Goal: Task Accomplishment & Management: Complete application form

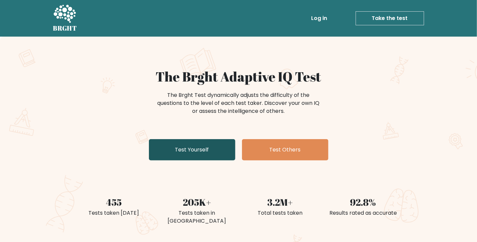
click at [204, 160] on link "Test Yourself" at bounding box center [192, 149] width 86 height 21
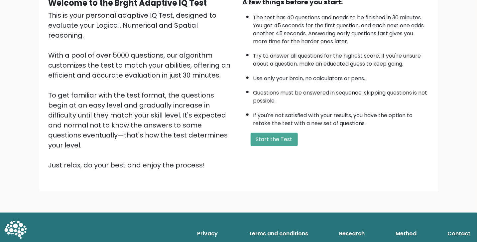
scroll to position [77, 0]
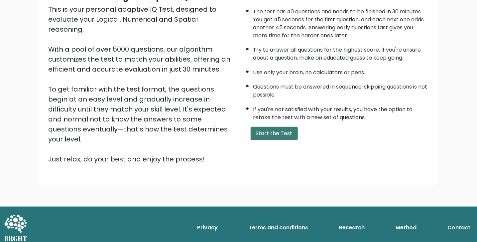
click at [277, 140] on button "Start the Test" at bounding box center [274, 133] width 47 height 13
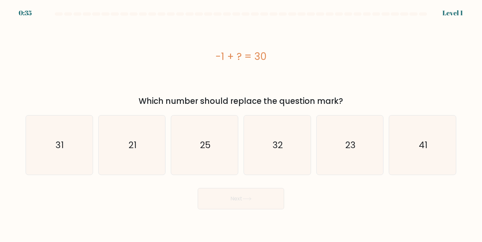
drag, startPoint x: 208, startPoint y: 50, endPoint x: 278, endPoint y: 59, distance: 71.1
click at [278, 59] on div "-1 + ? = 30" at bounding box center [241, 56] width 431 height 15
copy div "-1 + ? = 30"
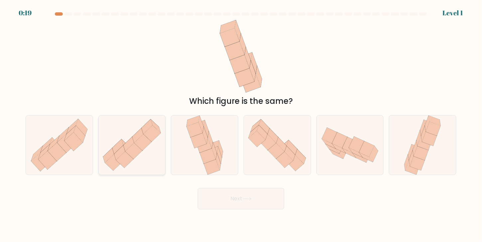
click at [146, 160] on icon at bounding box center [132, 145] width 67 height 56
click at [241, 124] on input "b." at bounding box center [241, 122] width 0 height 3
radio input "true"
click at [249, 204] on button "Next" at bounding box center [241, 198] width 86 height 21
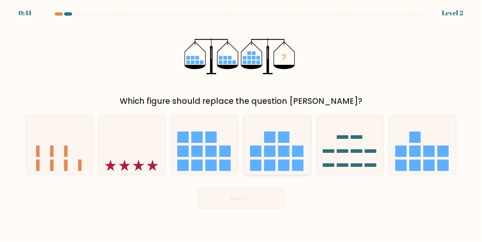
click at [278, 163] on icon at bounding box center [277, 144] width 67 height 55
click at [241, 124] on input "d." at bounding box center [241, 122] width 0 height 3
radio input "true"
click at [259, 201] on button "Next" at bounding box center [241, 198] width 86 height 21
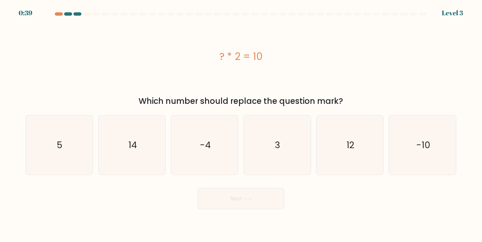
click at [252, 200] on icon at bounding box center [247, 199] width 9 height 4
click at [427, 147] on text "-10" at bounding box center [423, 145] width 14 height 12
click at [241, 124] on input "f. -10" at bounding box center [241, 122] width 0 height 3
radio input "true"
click at [264, 205] on button "Next" at bounding box center [241, 198] width 86 height 21
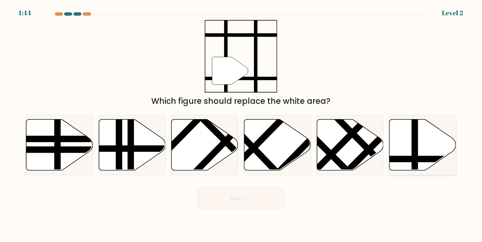
click at [422, 159] on icon at bounding box center [443, 159] width 135 height 0
click at [241, 124] on input "f." at bounding box center [241, 122] width 0 height 3
radio input "true"
click at [230, 209] on button "Next" at bounding box center [241, 198] width 86 height 21
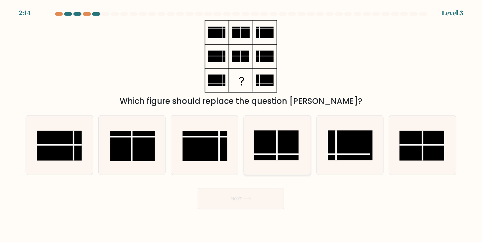
click at [284, 154] on rect at bounding box center [276, 145] width 45 height 30
click at [241, 124] on input "d." at bounding box center [241, 122] width 0 height 3
radio input "true"
click at [252, 205] on button "Next" at bounding box center [241, 198] width 86 height 21
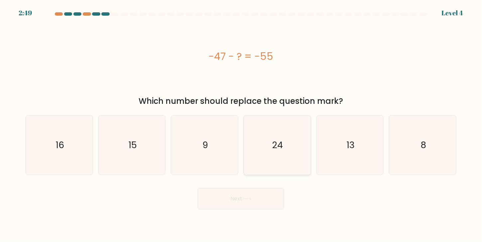
click at [284, 145] on icon "24" at bounding box center [277, 144] width 59 height 59
click at [241, 124] on input "d. 24" at bounding box center [241, 122] width 0 height 3
radio input "true"
click at [252, 200] on icon at bounding box center [247, 199] width 9 height 4
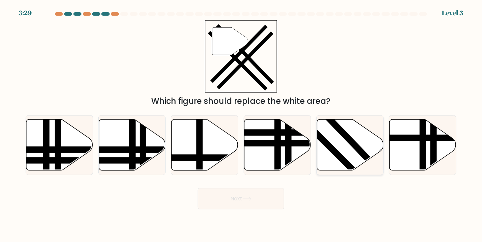
click at [336, 141] on icon at bounding box center [350, 144] width 67 height 51
click at [241, 124] on input "e." at bounding box center [241, 122] width 0 height 3
radio input "true"
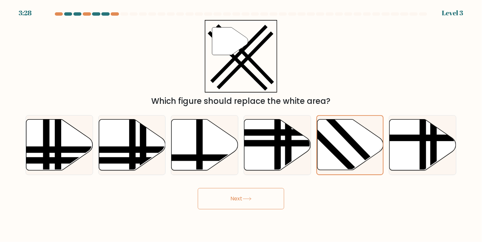
click at [241, 206] on button "Next" at bounding box center [241, 198] width 86 height 21
click at [252, 197] on button "Next" at bounding box center [241, 198] width 86 height 21
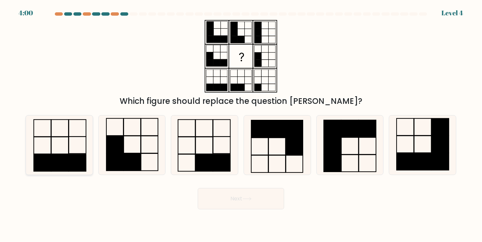
click at [75, 169] on rect at bounding box center [77, 162] width 17 height 17
click at [241, 124] on input "a." at bounding box center [241, 122] width 0 height 3
radio input "true"
click at [238, 206] on button "Next" at bounding box center [241, 198] width 86 height 21
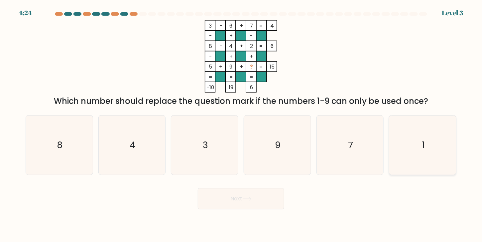
click at [436, 146] on icon "1" at bounding box center [422, 144] width 59 height 59
click at [241, 124] on input "f. 1" at bounding box center [241, 122] width 0 height 3
radio input "true"
click at [232, 209] on button "Next" at bounding box center [241, 198] width 86 height 21
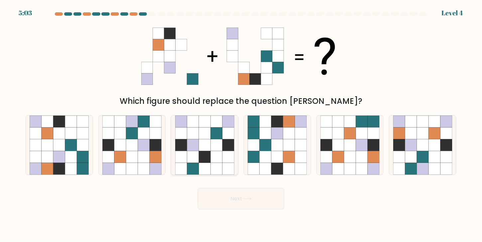
drag, startPoint x: 198, startPoint y: 154, endPoint x: 202, endPoint y: 164, distance: 10.9
click at [198, 154] on icon at bounding box center [193, 157] width 12 height 12
click at [241, 124] on input "c." at bounding box center [241, 122] width 0 height 3
radio input "true"
click at [231, 207] on button "Next" at bounding box center [241, 198] width 86 height 21
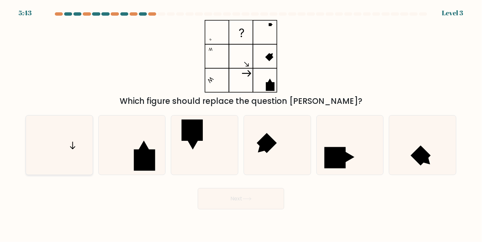
click at [47, 146] on icon at bounding box center [59, 144] width 59 height 59
click at [241, 124] on input "a." at bounding box center [241, 122] width 0 height 3
radio input "true"
click at [252, 200] on icon at bounding box center [247, 199] width 9 height 4
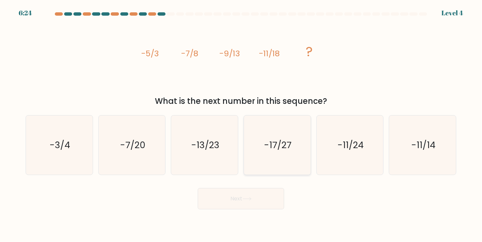
drag, startPoint x: 282, startPoint y: 146, endPoint x: 251, endPoint y: 191, distance: 55.0
click at [282, 146] on text "-17/27" at bounding box center [278, 145] width 28 height 12
click at [241, 124] on input "d. -17/27" at bounding box center [241, 122] width 0 height 3
radio input "true"
click at [252, 198] on button "Next" at bounding box center [241, 198] width 86 height 21
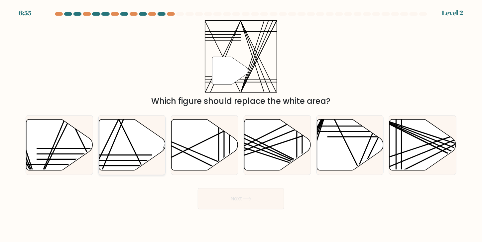
click at [134, 151] on icon at bounding box center [132, 145] width 67 height 52
click at [241, 124] on input "b." at bounding box center [241, 122] width 0 height 3
radio input "true"
click at [231, 204] on button "Next" at bounding box center [241, 198] width 86 height 21
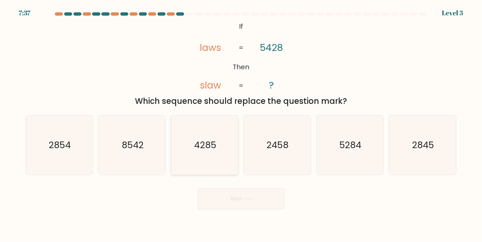
click at [224, 162] on icon "4285" at bounding box center [204, 144] width 59 height 59
click at [241, 124] on input "c. 4285" at bounding box center [241, 122] width 0 height 3
radio input "true"
click at [249, 199] on button "Next" at bounding box center [241, 198] width 86 height 21
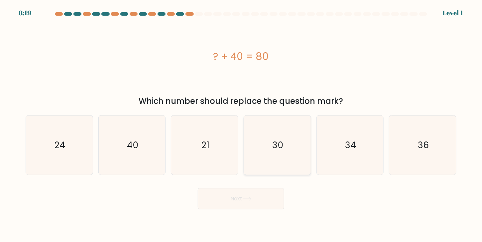
click at [273, 159] on icon "30" at bounding box center [277, 144] width 59 height 59
click at [241, 124] on input "d. 30" at bounding box center [241, 122] width 0 height 3
radio input "true"
click at [261, 200] on button "Next" at bounding box center [241, 198] width 86 height 21
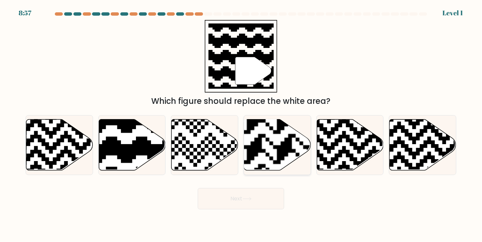
click at [276, 155] on rect at bounding box center [254, 118] width 121 height 121
click at [241, 124] on input "d." at bounding box center [241, 122] width 0 height 3
radio input "true"
drag, startPoint x: 266, startPoint y: 169, endPoint x: 200, endPoint y: 181, distance: 66.9
click at [266, 169] on rect at bounding box center [255, 119] width 120 height 120
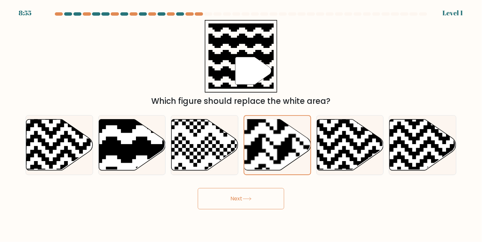
click at [241, 124] on input "d." at bounding box center [241, 122] width 0 height 3
click at [135, 163] on icon at bounding box center [132, 144] width 67 height 51
click at [241, 124] on input "b." at bounding box center [241, 122] width 0 height 3
radio input "true"
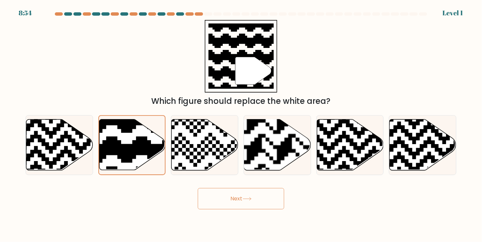
click at [234, 207] on button "Next" at bounding box center [241, 198] width 86 height 21
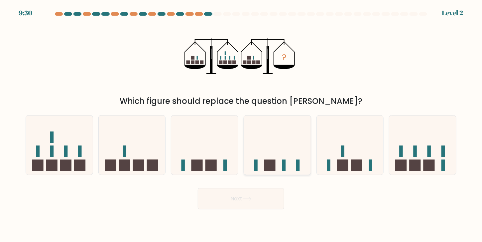
click at [279, 166] on icon at bounding box center [277, 144] width 67 height 55
click at [241, 124] on input "d." at bounding box center [241, 122] width 0 height 3
radio input "true"
click at [251, 199] on button "Next" at bounding box center [241, 198] width 86 height 21
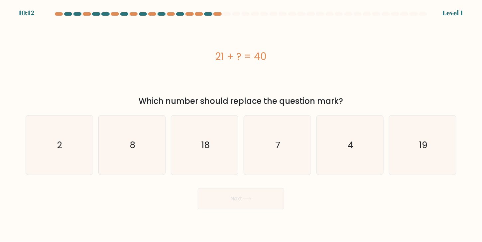
drag, startPoint x: 285, startPoint y: 154, endPoint x: 255, endPoint y: 184, distance: 43.0
click at [285, 154] on icon "7" at bounding box center [277, 144] width 59 height 59
click at [241, 124] on input "d. 7" at bounding box center [241, 122] width 0 height 3
radio input "true"
click at [247, 199] on button "Next" at bounding box center [241, 198] width 86 height 21
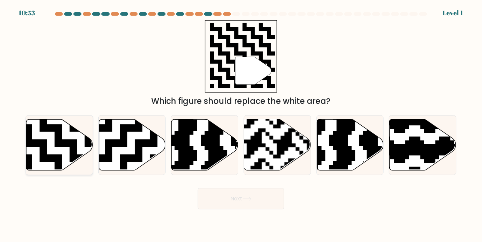
click at [67, 157] on icon at bounding box center [59, 144] width 67 height 51
click at [241, 124] on input "a." at bounding box center [241, 122] width 0 height 3
radio input "true"
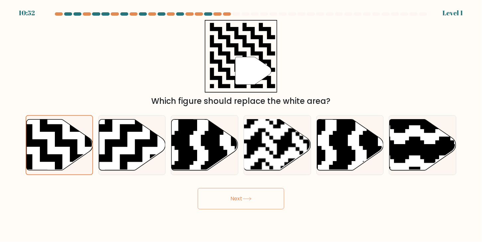
click at [234, 204] on button "Next" at bounding box center [241, 198] width 86 height 21
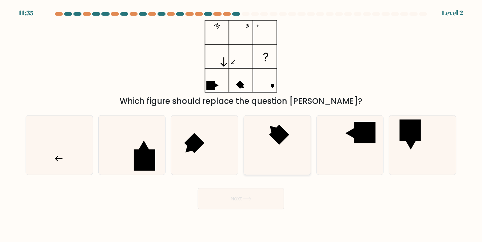
click at [279, 145] on rect at bounding box center [279, 135] width 20 height 20
click at [241, 124] on input "d." at bounding box center [241, 122] width 0 height 3
radio input "true"
click at [238, 204] on button "Next" at bounding box center [241, 198] width 86 height 21
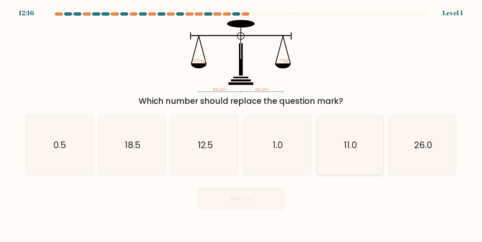
drag, startPoint x: 356, startPoint y: 138, endPoint x: 343, endPoint y: 145, distance: 15.0
click at [356, 138] on icon "11.0" at bounding box center [349, 144] width 59 height 59
click at [241, 124] on input "e. 11.0" at bounding box center [241, 122] width 0 height 3
radio input "true"
click at [254, 199] on button "Next" at bounding box center [241, 198] width 86 height 21
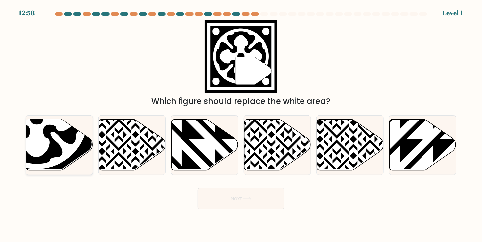
click at [43, 148] on icon at bounding box center [36, 117] width 79 height 79
click at [241, 124] on input "a." at bounding box center [241, 122] width 0 height 3
radio input "true"
click at [214, 200] on button "Next" at bounding box center [241, 198] width 86 height 21
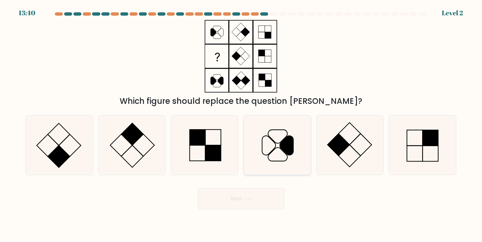
drag, startPoint x: 274, startPoint y: 151, endPoint x: 258, endPoint y: 197, distance: 48.8
click at [274, 152] on icon at bounding box center [277, 154] width 19 height 14
click at [241, 124] on input "d." at bounding box center [241, 122] width 0 height 3
radio input "true"
click at [255, 205] on button "Next" at bounding box center [241, 198] width 86 height 21
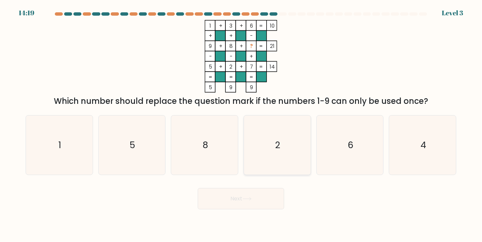
drag, startPoint x: 356, startPoint y: 142, endPoint x: 259, endPoint y: 174, distance: 102.3
click at [352, 144] on icon "6" at bounding box center [349, 144] width 59 height 59
click at [241, 124] on input "e. 6" at bounding box center [241, 122] width 0 height 3
radio input "true"
click at [222, 204] on button "Next" at bounding box center [241, 198] width 86 height 21
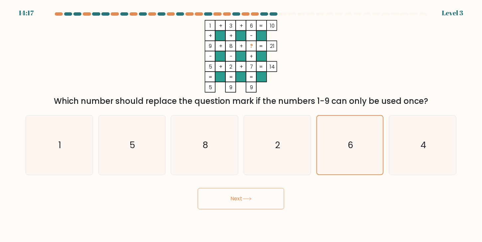
click at [225, 203] on button "Next" at bounding box center [241, 198] width 86 height 21
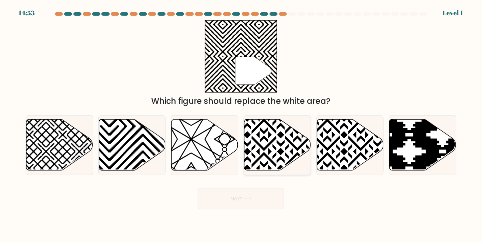
click at [275, 148] on icon at bounding box center [298, 118] width 135 height 135
click at [241, 124] on input "d." at bounding box center [241, 122] width 0 height 3
radio input "true"
click at [265, 214] on body "14:52 Level 1" at bounding box center [241, 121] width 482 height 242
click at [263, 207] on button "Next" at bounding box center [241, 198] width 86 height 21
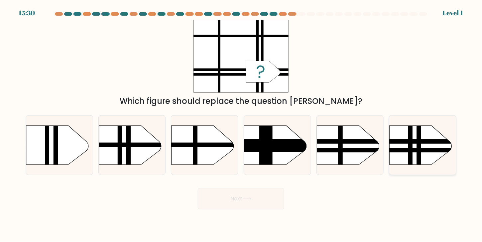
click at [411, 152] on rect at bounding box center [410, 116] width 4 height 133
click at [241, 124] on input "f." at bounding box center [241, 122] width 0 height 3
radio input "true"
click at [252, 200] on icon at bounding box center [247, 199] width 9 height 4
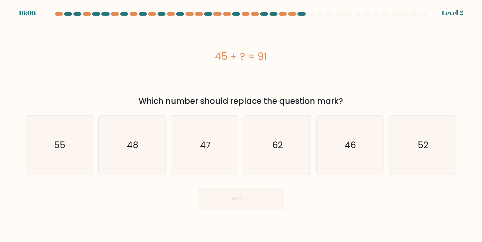
drag, startPoint x: 307, startPoint y: 138, endPoint x: 285, endPoint y: 178, distance: 45.8
click at [307, 139] on icon "62" at bounding box center [277, 144] width 59 height 59
click at [241, 124] on input "d. 62" at bounding box center [241, 122] width 0 height 3
radio input "true"
click at [256, 203] on button "Next" at bounding box center [241, 198] width 86 height 21
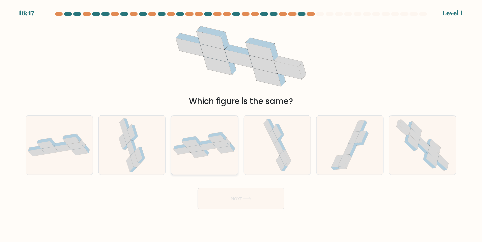
click at [231, 161] on div at bounding box center [204, 145] width 67 height 60
click at [241, 124] on input "c." at bounding box center [241, 122] width 0 height 3
radio input "true"
click at [254, 206] on button "Next" at bounding box center [241, 198] width 86 height 21
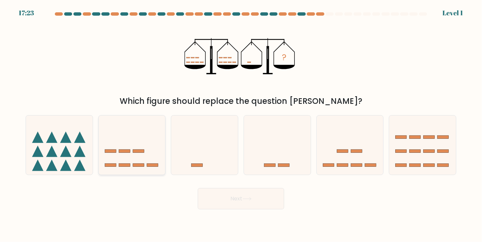
click at [115, 151] on rect at bounding box center [110, 150] width 11 height 3
click at [241, 124] on input "b." at bounding box center [241, 122] width 0 height 3
radio input "true"
click at [237, 198] on button "Next" at bounding box center [241, 198] width 86 height 21
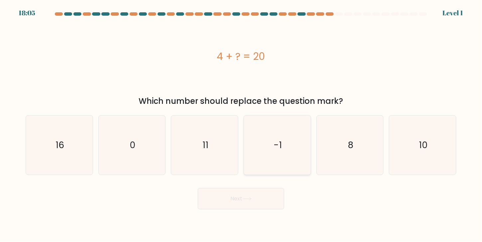
click at [286, 174] on icon "-1" at bounding box center [277, 144] width 59 height 59
click at [241, 124] on input "d. -1" at bounding box center [241, 122] width 0 height 3
radio input "true"
drag, startPoint x: 268, startPoint y: 214, endPoint x: 263, endPoint y: 207, distance: 8.7
click at [266, 213] on body "18:05 Level 1 0" at bounding box center [241, 121] width 482 height 242
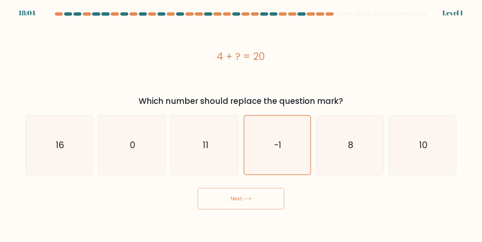
click at [263, 207] on button "Next" at bounding box center [241, 198] width 86 height 21
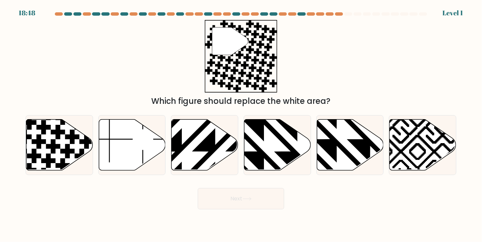
click at [263, 207] on button "Next" at bounding box center [241, 198] width 86 height 21
click at [202, 163] on icon at bounding box center [182, 118] width 135 height 135
click at [241, 124] on input "c." at bounding box center [241, 122] width 0 height 3
radio input "true"
click at [40, 142] on icon at bounding box center [39, 141] width 14 height 14
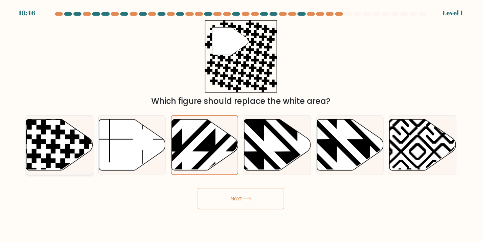
click at [241, 124] on input "a." at bounding box center [241, 122] width 0 height 3
radio input "true"
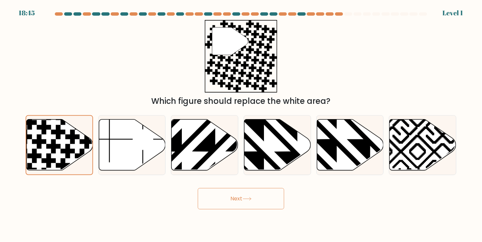
click at [233, 214] on body "18:45 Level 1" at bounding box center [241, 121] width 482 height 242
click at [240, 204] on button "Next" at bounding box center [241, 198] width 86 height 21
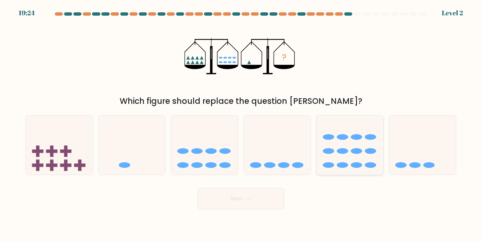
click at [373, 132] on icon at bounding box center [350, 144] width 67 height 55
click at [241, 124] on input "e." at bounding box center [241, 122] width 0 height 3
radio input "true"
click at [210, 154] on ellipse at bounding box center [210, 151] width 11 height 6
click at [241, 124] on input "c." at bounding box center [241, 122] width 0 height 3
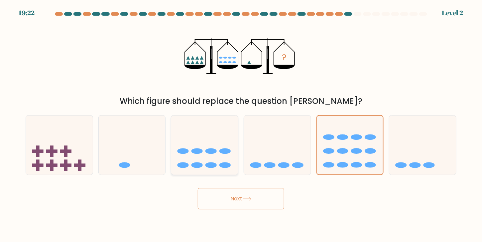
radio input "true"
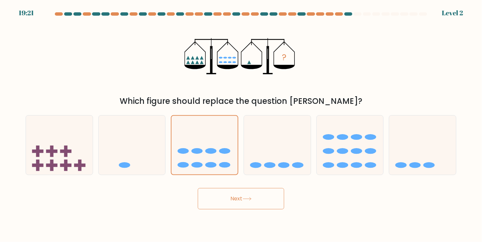
click at [231, 199] on button "Next" at bounding box center [241, 198] width 86 height 21
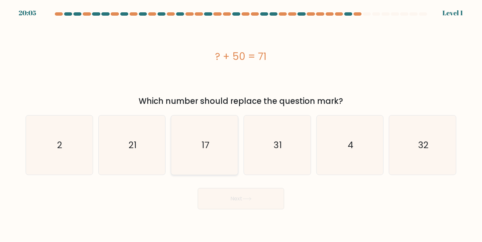
click at [201, 146] on text "17" at bounding box center [205, 145] width 8 height 12
click at [241, 124] on input "c. 17" at bounding box center [241, 122] width 0 height 3
radio input "true"
click at [257, 200] on button "Next" at bounding box center [241, 198] width 86 height 21
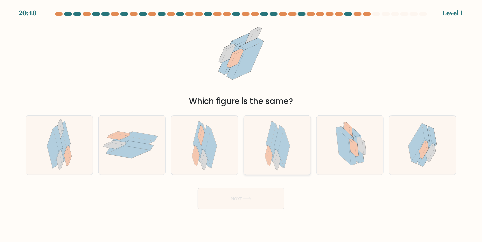
click at [302, 155] on div at bounding box center [277, 145] width 67 height 60
click at [241, 124] on input "d." at bounding box center [241, 122] width 0 height 3
radio input "true"
click at [343, 141] on icon at bounding box center [343, 146] width 15 height 37
click at [241, 124] on input "e." at bounding box center [241, 122] width 0 height 3
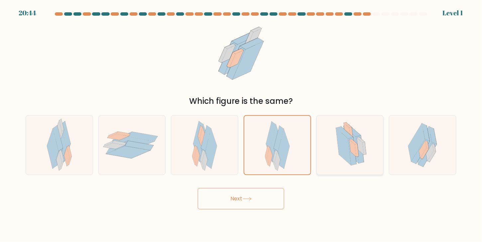
radio input "true"
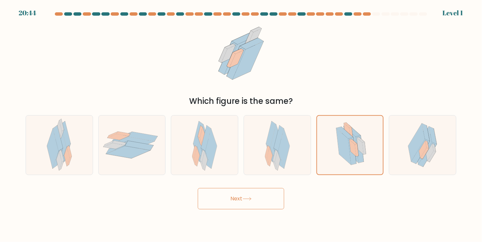
click at [262, 194] on button "Next" at bounding box center [241, 198] width 86 height 21
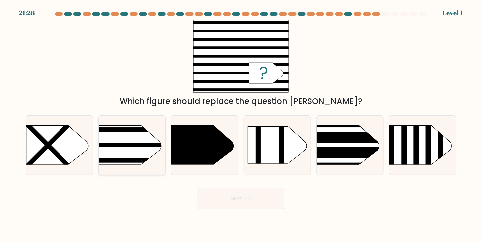
click at [131, 141] on rect at bounding box center [83, 114] width 173 height 132
click at [241, 124] on input "b." at bounding box center [241, 122] width 0 height 3
radio input "true"
click at [241, 202] on button "Next" at bounding box center [241, 198] width 86 height 21
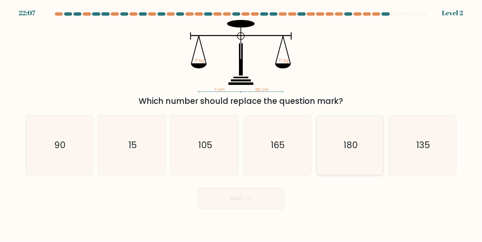
drag, startPoint x: 355, startPoint y: 146, endPoint x: 342, endPoint y: 155, distance: 15.4
click at [356, 146] on text "180" at bounding box center [350, 145] width 14 height 12
click at [241, 124] on input "e. 180" at bounding box center [241, 122] width 0 height 3
radio input "true"
click at [252, 200] on icon at bounding box center [247, 199] width 9 height 4
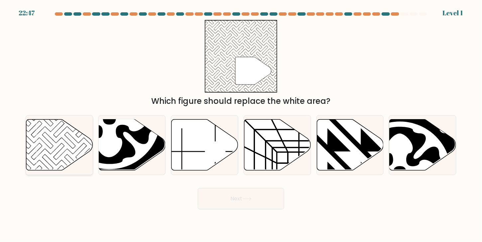
click at [70, 141] on icon at bounding box center [59, 144] width 67 height 51
click at [241, 124] on input "a." at bounding box center [241, 122] width 0 height 3
radio input "true"
click at [232, 190] on button "Next" at bounding box center [241, 198] width 86 height 21
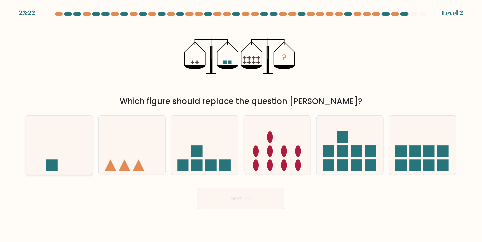
click at [53, 168] on rect at bounding box center [51, 165] width 11 height 11
click at [241, 124] on input "a." at bounding box center [241, 122] width 0 height 3
radio input "true"
click at [226, 201] on button "Next" at bounding box center [241, 198] width 86 height 21
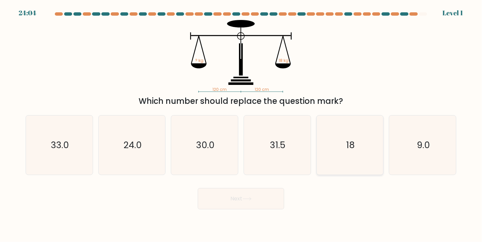
click at [360, 143] on icon "18" at bounding box center [349, 144] width 59 height 59
click at [241, 124] on input "e. 18" at bounding box center [241, 122] width 0 height 3
radio input "true"
click at [241, 199] on button "Next" at bounding box center [241, 198] width 86 height 21
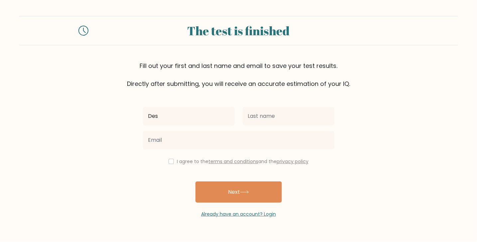
type input "[PERSON_NAME]"
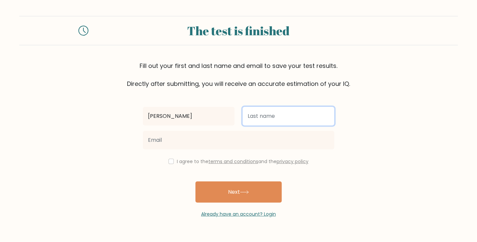
click at [304, 125] on input "text" at bounding box center [289, 116] width 92 height 19
type input "Gumonod"
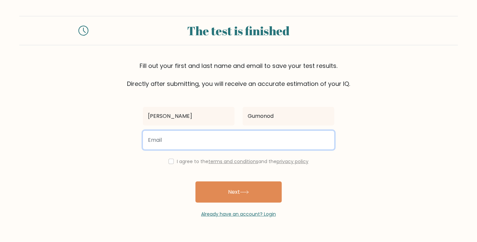
click at [250, 149] on input "email" at bounding box center [238, 140] width 191 height 19
type input "des.gumonod@gmail.com"
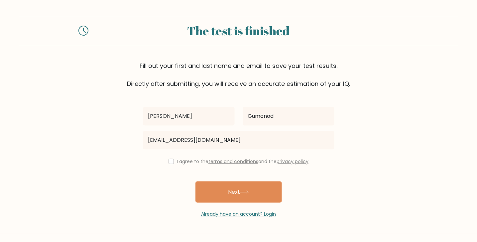
click at [165, 165] on div "I agree to the terms and conditions and the privacy policy" at bounding box center [238, 161] width 199 height 8
click at [168, 164] on input "checkbox" at bounding box center [170, 161] width 5 height 5
checkbox input "true"
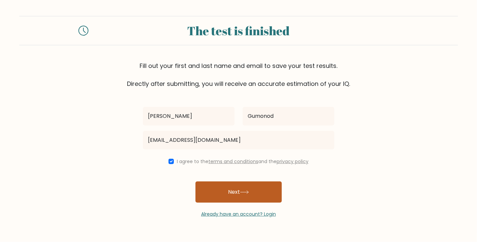
click at [214, 202] on button "Next" at bounding box center [238, 191] width 86 height 21
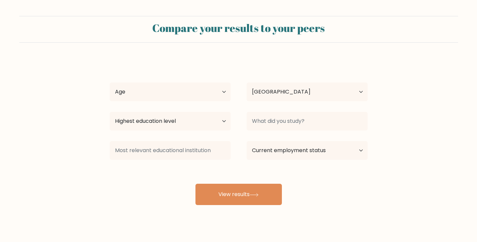
select select "PH"
click at [219, 99] on select "Age Under [DEMOGRAPHIC_DATA] [DEMOGRAPHIC_DATA] [DEMOGRAPHIC_DATA] [DEMOGRAPHIC…" at bounding box center [170, 91] width 121 height 19
select select "18_24"
click at [110, 92] on select "Age Under [DEMOGRAPHIC_DATA] [DEMOGRAPHIC_DATA] [DEMOGRAPHIC_DATA] [DEMOGRAPHIC…" at bounding box center [170, 91] width 121 height 19
click at [205, 130] on select "Highest education level No schooling Primary Lower Secondary Upper Secondary Oc…" at bounding box center [170, 121] width 121 height 19
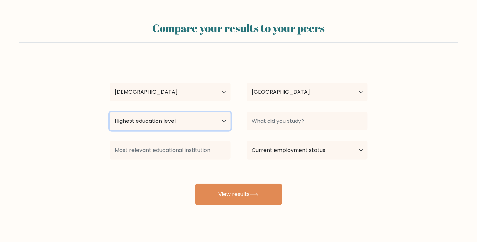
select select "bachelors_degree"
click at [110, 125] on select "Highest education level No schooling Primary Lower Secondary Upper Secondary Oc…" at bounding box center [170, 121] width 121 height 19
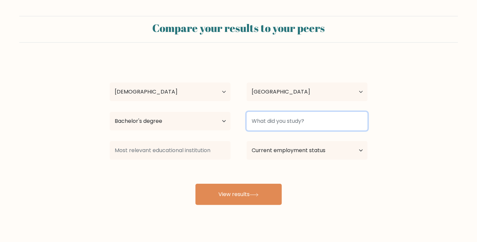
click at [285, 130] on input at bounding box center [307, 121] width 121 height 19
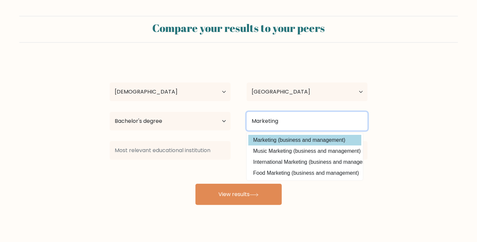
type input "Marketing"
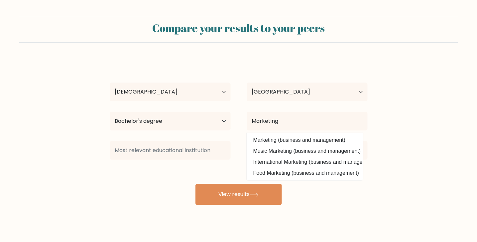
click at [291, 159] on div "Desiree Joy Gumonod Age Under 18 years old 18-24 years old 25-34 years old 35-4…" at bounding box center [239, 131] width 266 height 146
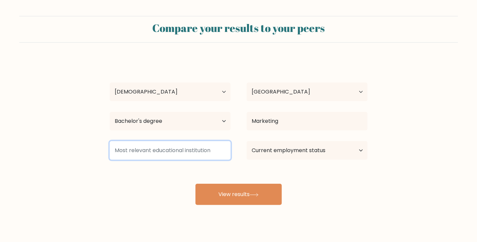
click at [210, 160] on input at bounding box center [170, 150] width 121 height 19
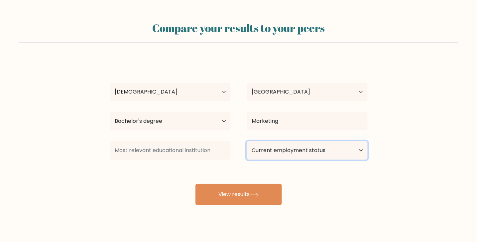
click at [299, 160] on select "Current employment status Employed Student Retired Other / prefer not to answer" at bounding box center [307, 150] width 121 height 19
select select "other"
click at [247, 158] on select "Current employment status Employed Student Retired Other / prefer not to answer" at bounding box center [307, 150] width 121 height 19
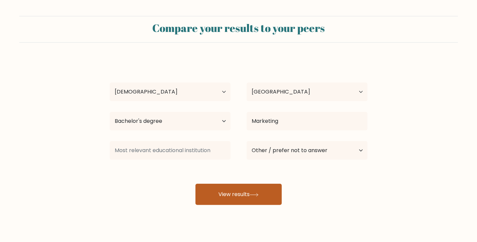
click at [252, 205] on button "View results" at bounding box center [238, 193] width 86 height 21
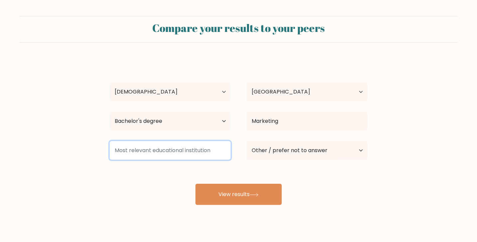
type input "d"
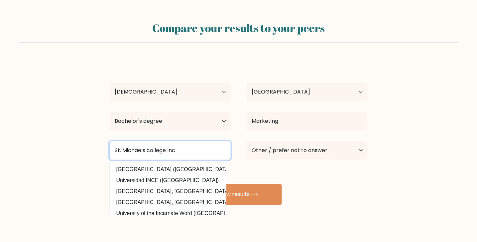
type input "St. Michaels college Inc"
click at [195, 183] on button "View results" at bounding box center [238, 193] width 86 height 21
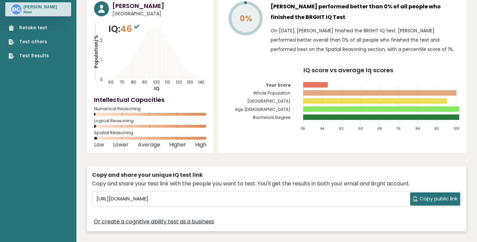
scroll to position [26, 0]
